Goal: Obtain resource: Download file/media

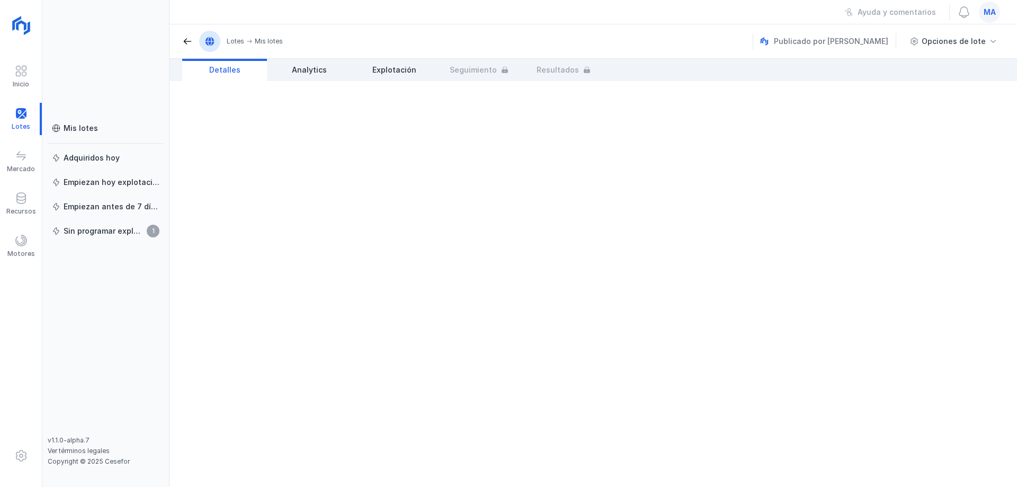
click at [103, 124] on div "Mis lotes" at bounding box center [106, 128] width 108 height 11
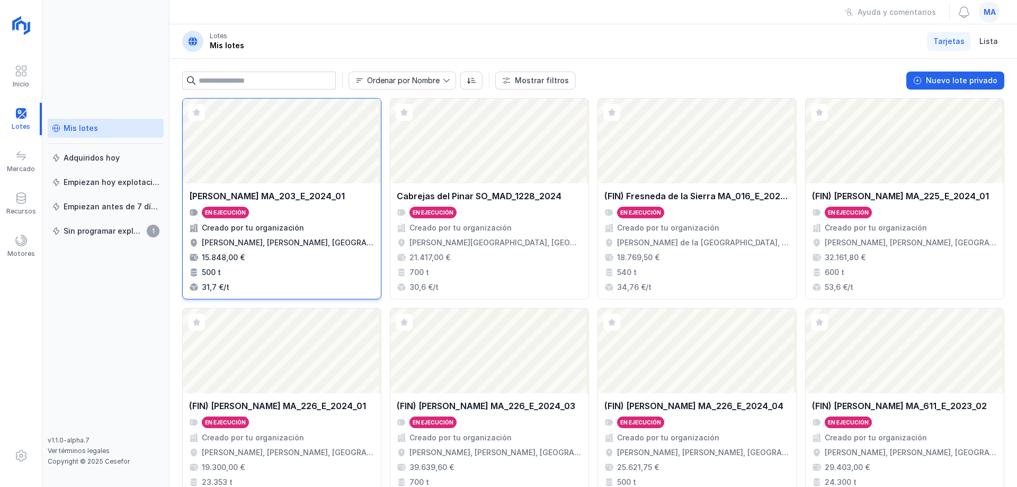
click at [299, 207] on div "En ejecución" at bounding box center [281, 213] width 185 height 12
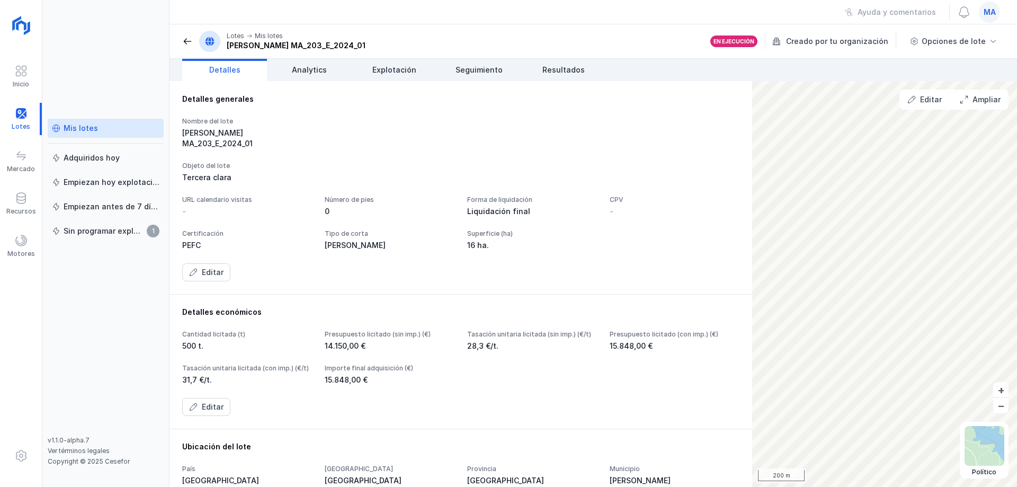
click at [395, 172] on div "Tercera clara" at bounding box center [460, 177] width 557 height 11
click at [325, 116] on div "Detalles generales Nombre del lote [PERSON_NAME] MA_203_E_2024_01 Objeto del lo…" at bounding box center [460, 188] width 557 height 188
click at [297, 131] on div "[PERSON_NAME] MA_203_E_2024_01" at bounding box center [247, 138] width 130 height 21
click at [283, 175] on div "Nombre del lote [PERSON_NAME] MA_203_E_2024_01 Objeto del lote Tercera clara UR…" at bounding box center [460, 199] width 557 height 164
click at [397, 121] on div "Nombre del lote [PERSON_NAME] MA_203_E_2024_01" at bounding box center [460, 133] width 557 height 32
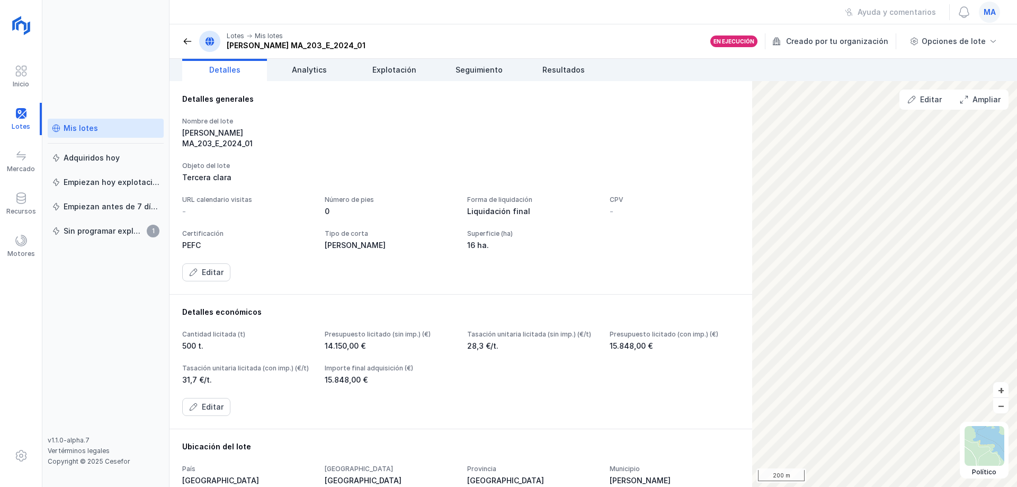
click at [392, 145] on div "Nombre del lote [PERSON_NAME] MA_203_E_2024_01 Objeto del lote Tercera clara UR…" at bounding box center [460, 199] width 557 height 164
click at [405, 175] on div "Nombre del lote [PERSON_NAME] MA_203_E_2024_01 Objeto del lote Tercera clara UR…" at bounding box center [460, 199] width 557 height 164
click at [397, 64] on link "Explotación" at bounding box center [394, 70] width 85 height 22
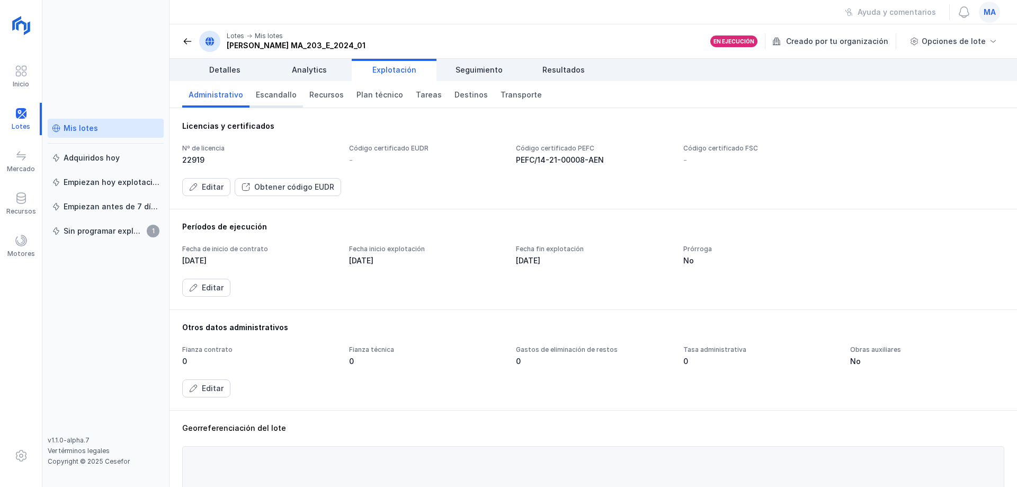
click at [267, 105] on link "Escandallo" at bounding box center [277, 94] width 54 height 26
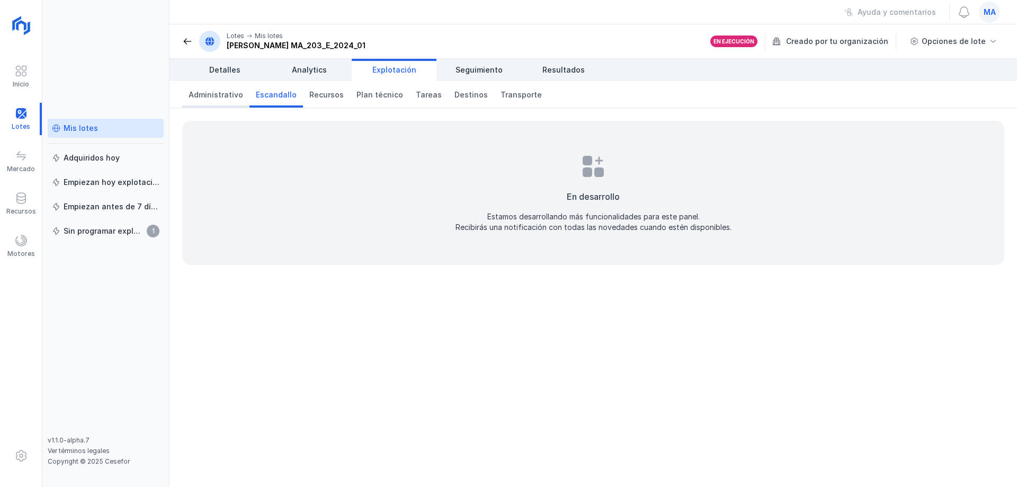
click at [232, 98] on span "Administrativo" at bounding box center [216, 95] width 55 height 11
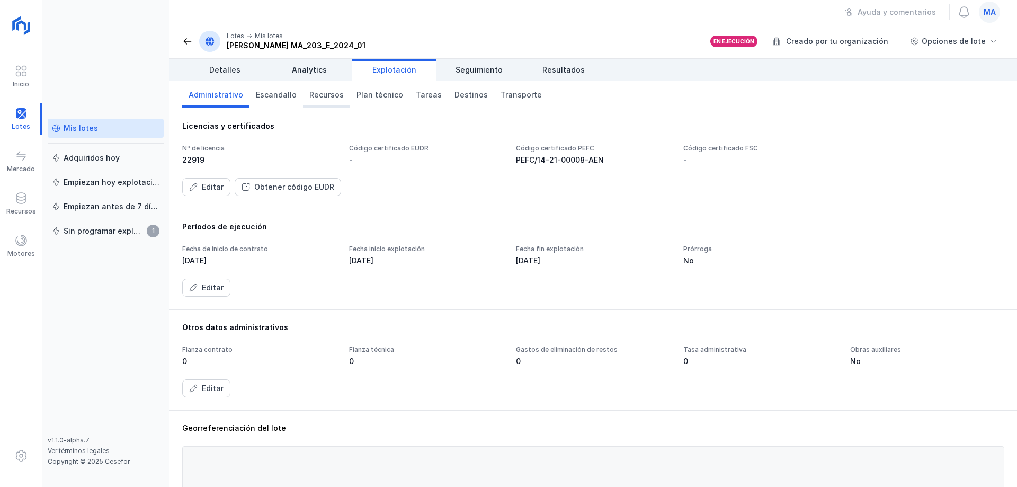
click at [322, 102] on link "Recursos" at bounding box center [326, 94] width 47 height 26
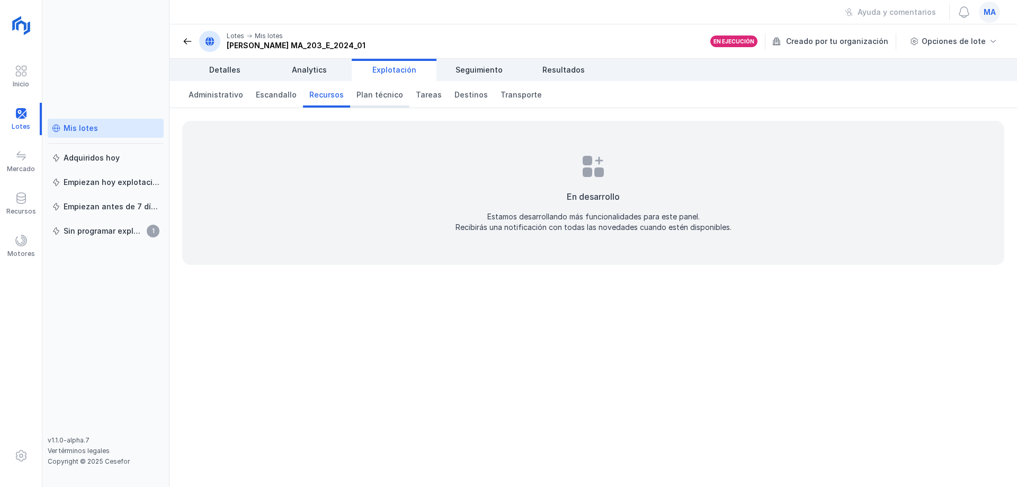
click at [367, 97] on span "Plan técnico" at bounding box center [380, 95] width 47 height 11
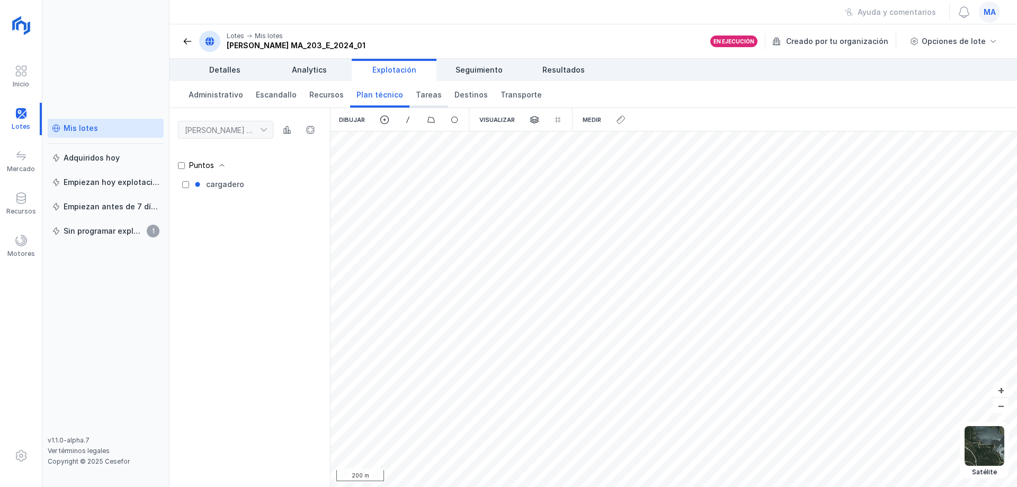
click at [424, 96] on span "Tareas" at bounding box center [429, 95] width 26 height 11
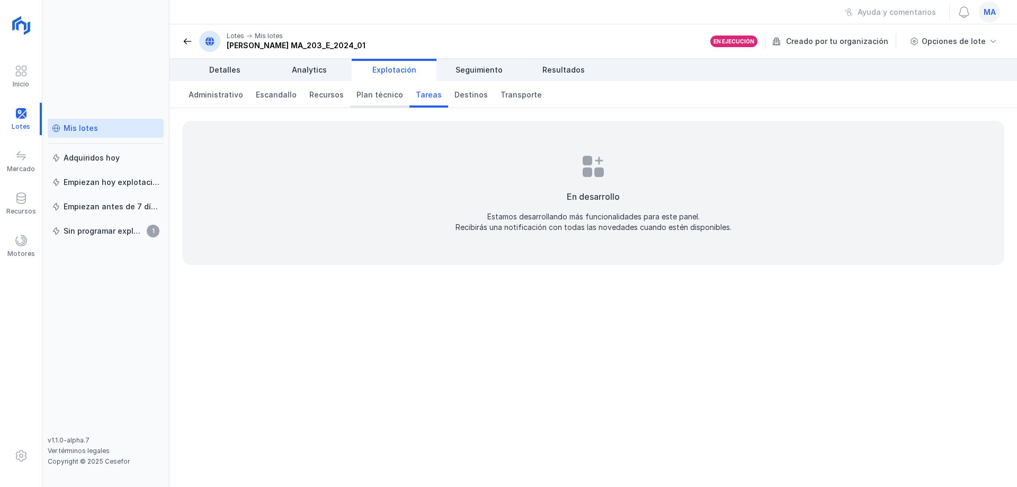
click at [379, 95] on span "Plan técnico" at bounding box center [380, 95] width 47 height 11
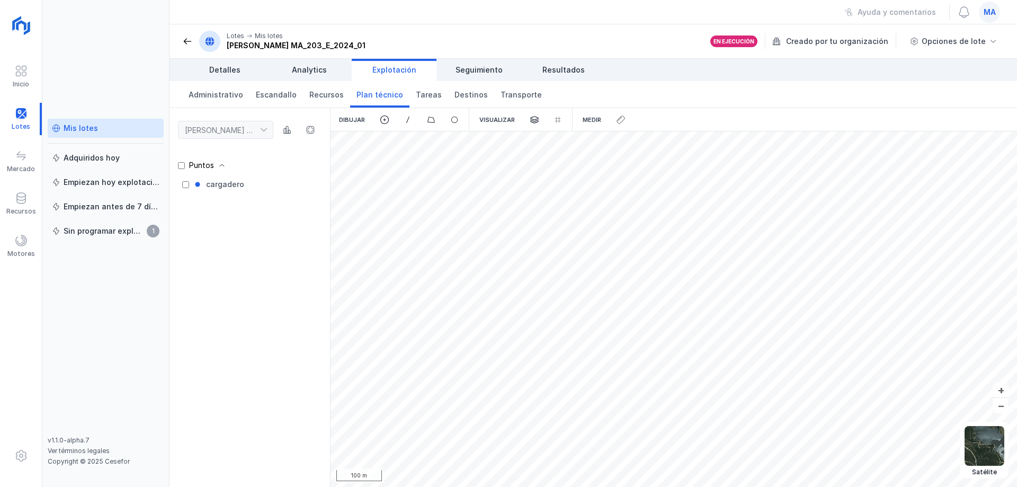
click at [119, 69] on div "Mis lotes Adquiridos [DATE] Empiezan [DATE] explotación Empiezan antes de 7 día…" at bounding box center [105, 243] width 127 height 487
click at [276, 91] on span "Escandallo" at bounding box center [276, 95] width 41 height 11
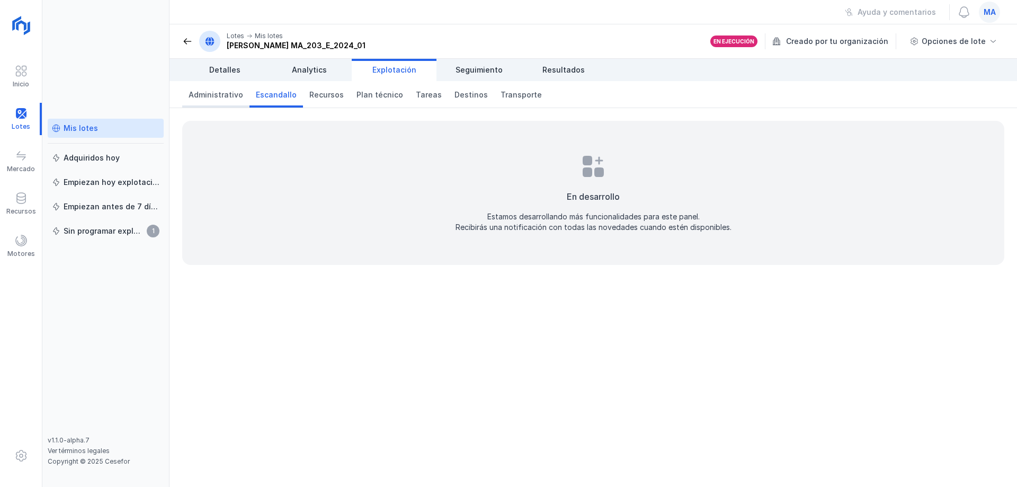
click at [222, 95] on span "Administrativo" at bounding box center [216, 95] width 55 height 11
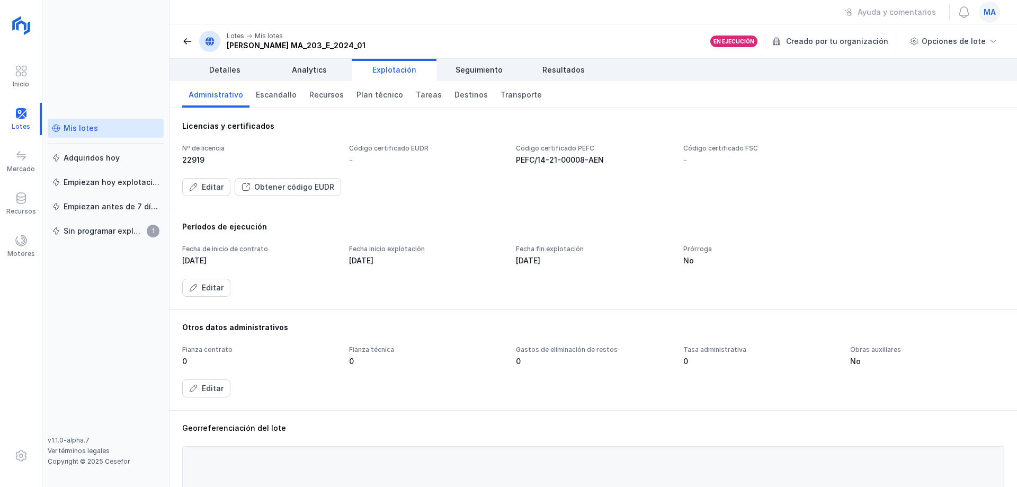
click at [450, 186] on div "Editar Obtener código EUDR" at bounding box center [593, 187] width 822 height 18
drag, startPoint x: 78, startPoint y: 291, endPoint x: 105, endPoint y: 372, distance: 85.3
click at [78, 296] on div "Mis lotes Adquiridos [DATE] Empiezan [DATE] explotación Empiezan antes de 7 día…" at bounding box center [106, 277] width 116 height 317
drag, startPoint x: 958, startPoint y: 184, endPoint x: 950, endPoint y: 179, distance: 9.9
click at [957, 184] on div "Editar Obtener código EUDR" at bounding box center [593, 187] width 822 height 18
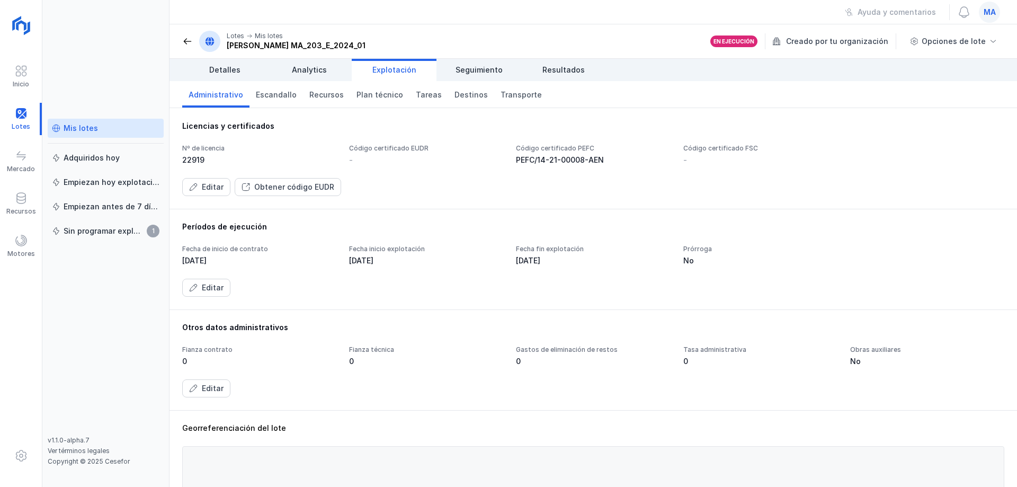
click at [363, 241] on div "Períodos de ejecución Fecha de inicio de contrato [DATE] Fecha inicio explotaci…" at bounding box center [593, 259] width 822 height 75
click at [187, 41] on span at bounding box center [187, 41] width 11 height 11
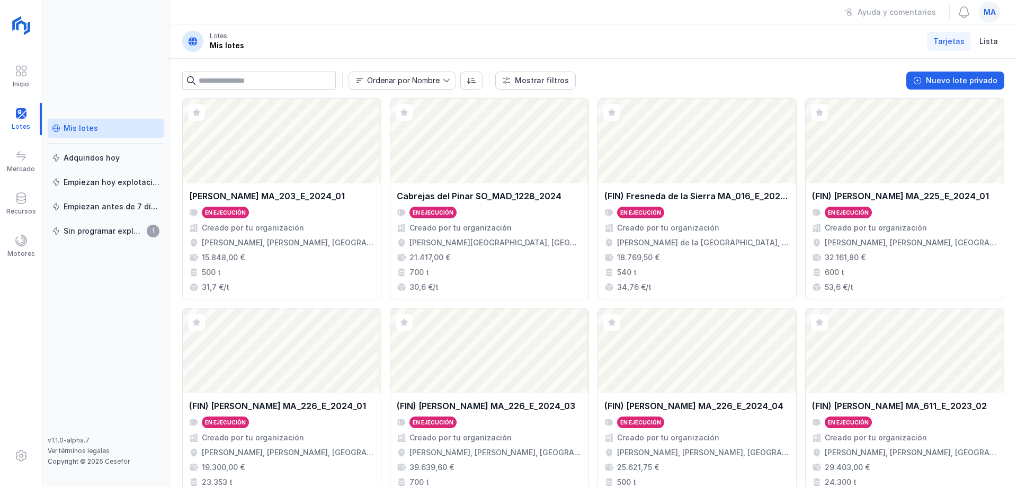
click at [483, 40] on header "Lotes Mis lotes Tarjetas Lista" at bounding box center [594, 41] width 848 height 34
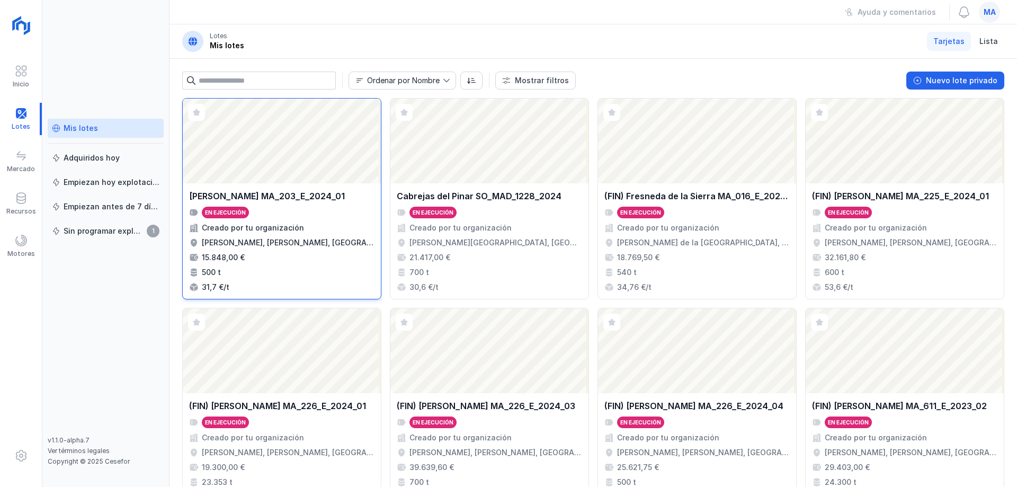
click at [253, 229] on div "Creado por tu organización" at bounding box center [253, 228] width 102 height 11
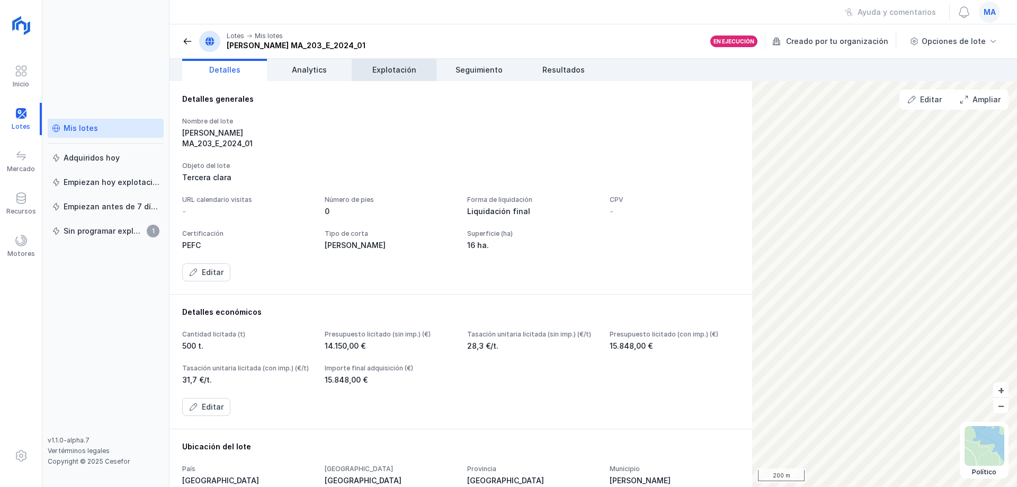
click at [408, 67] on span "Explotación" at bounding box center [395, 70] width 44 height 11
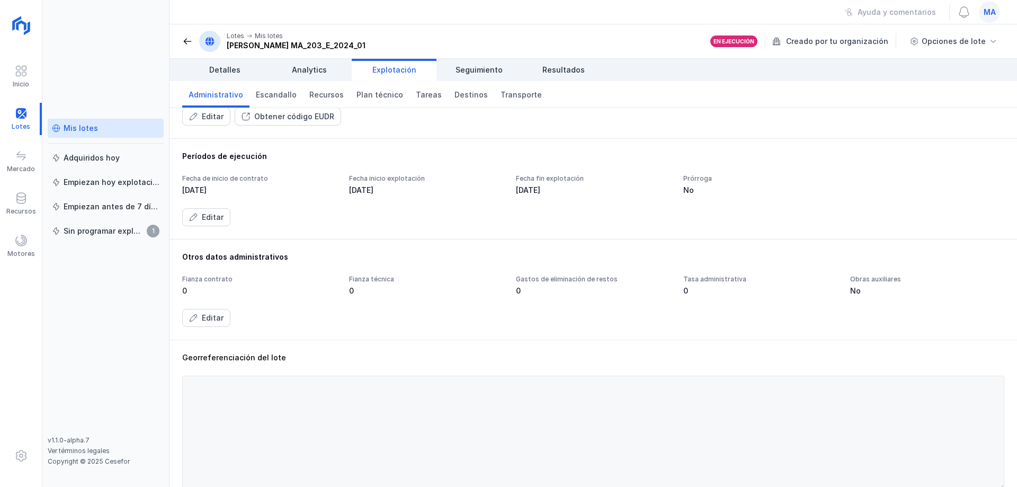
scroll to position [279, 0]
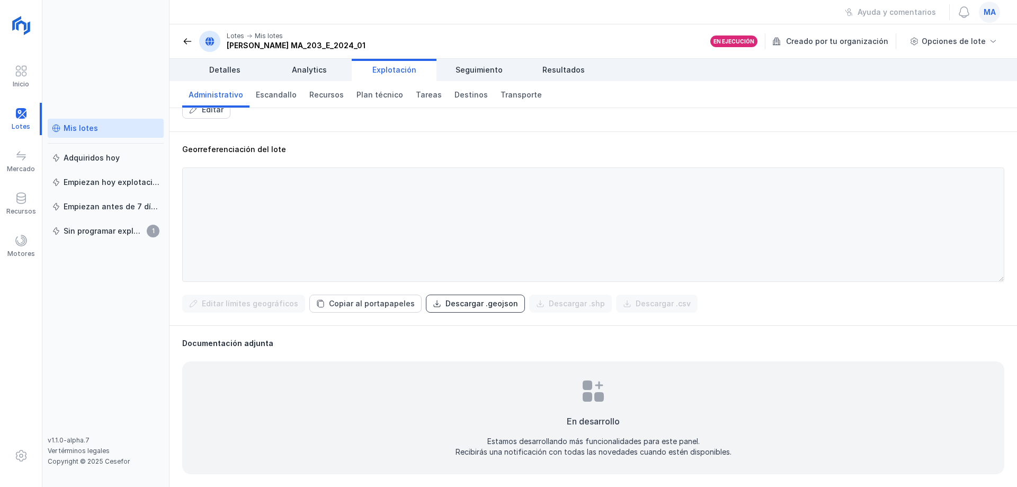
click at [459, 304] on div "Descargar .geojson" at bounding box center [482, 303] width 73 height 11
